Goal: Obtain resource: Download file/media

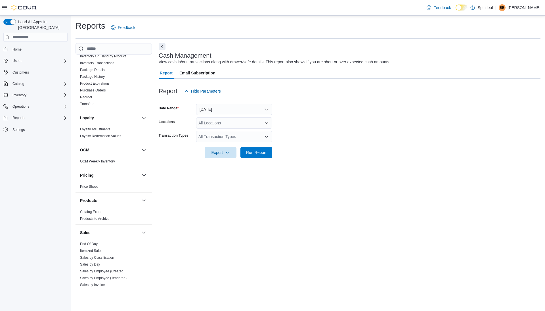
scroll to position [352, 0]
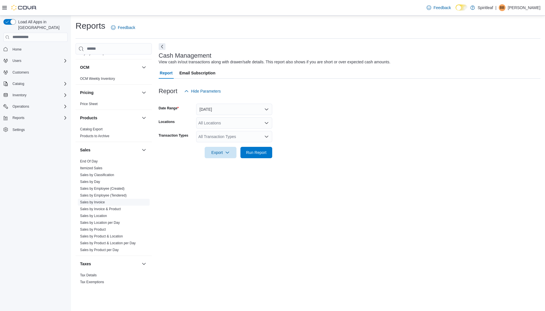
click at [95, 200] on link "Sales by Invoice" at bounding box center [92, 202] width 25 height 4
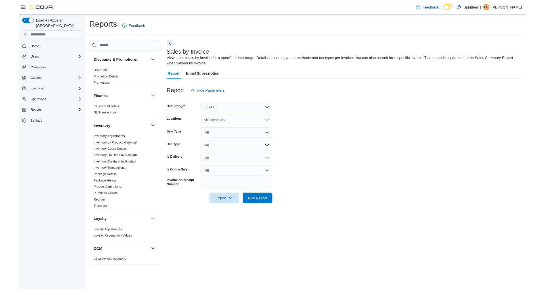
scroll to position [141, 0]
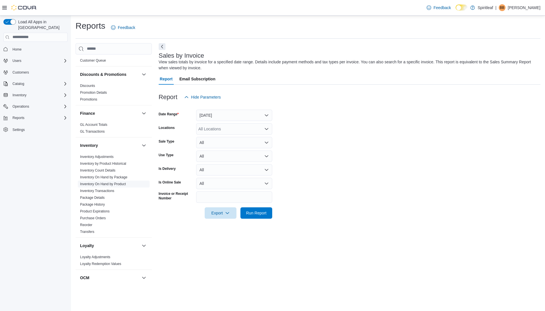
click at [117, 182] on link "Inventory On Hand by Product" at bounding box center [103, 184] width 46 height 4
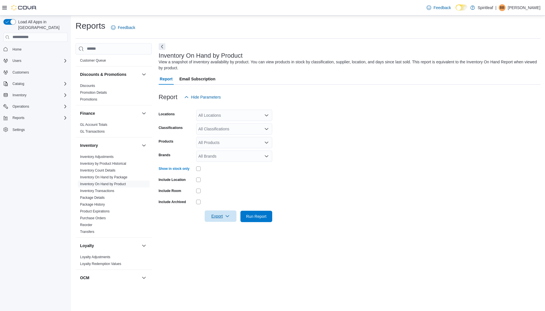
click at [229, 215] on icon "button" at bounding box center [227, 216] width 5 height 5
click at [223, 230] on button "Export to Excel" at bounding box center [221, 227] width 32 height 11
